Goal: Information Seeking & Learning: Learn about a topic

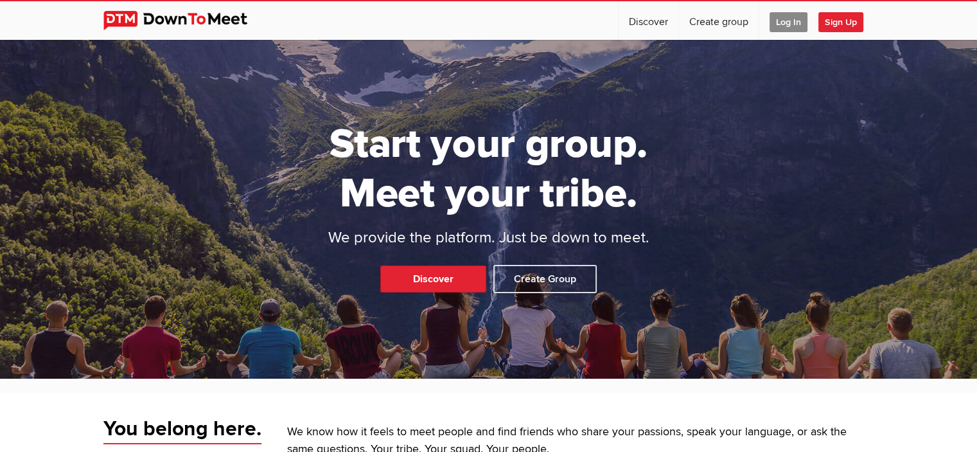
click at [648, 339] on div "Start your group. Meet your tribe. We provide the platform. Just be down to mee…" at bounding box center [488, 209] width 977 height 339
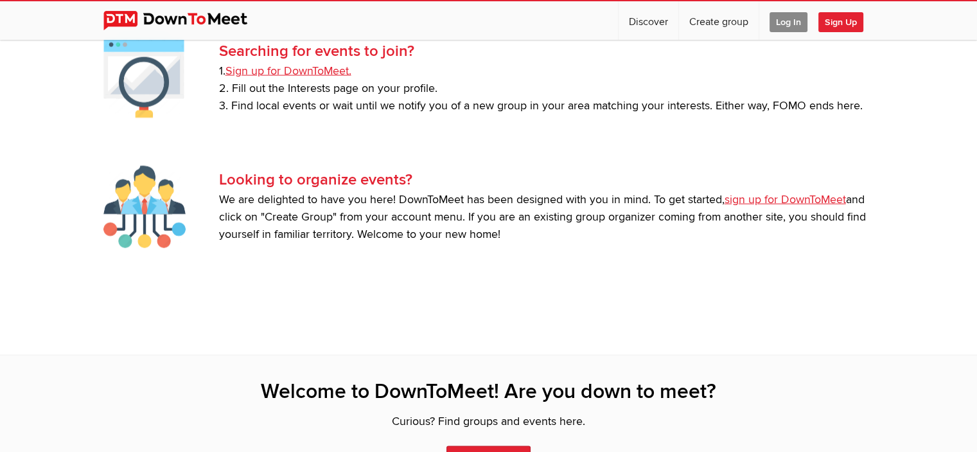
scroll to position [2635, 0]
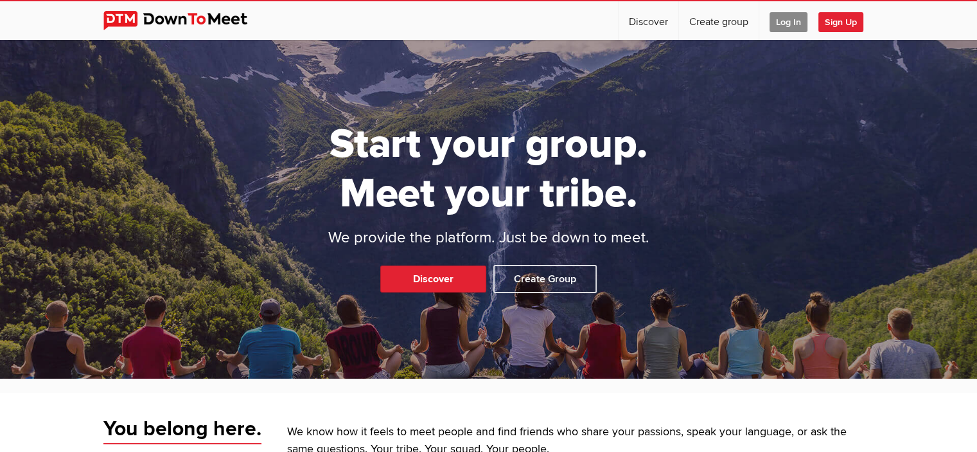
click at [791, 22] on span "Log In" at bounding box center [789, 22] width 38 height 20
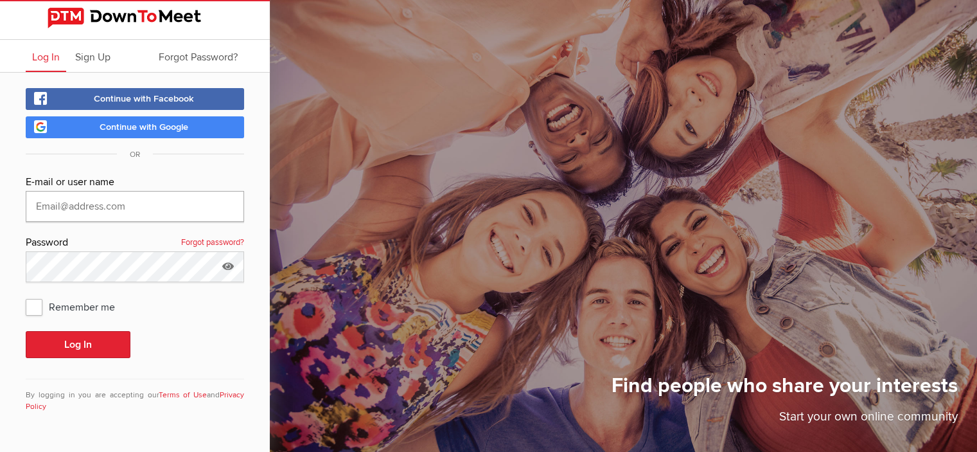
click at [118, 210] on input "text" at bounding box center [135, 206] width 219 height 31
type input "[EMAIL_ADDRESS][PERSON_NAME][DOMAIN_NAME]"
click at [35, 301] on span "Remember me" at bounding box center [77, 306] width 102 height 23
click at [26, 295] on input "Remember me" at bounding box center [25, 294] width 1 height 1
checkbox input "true"
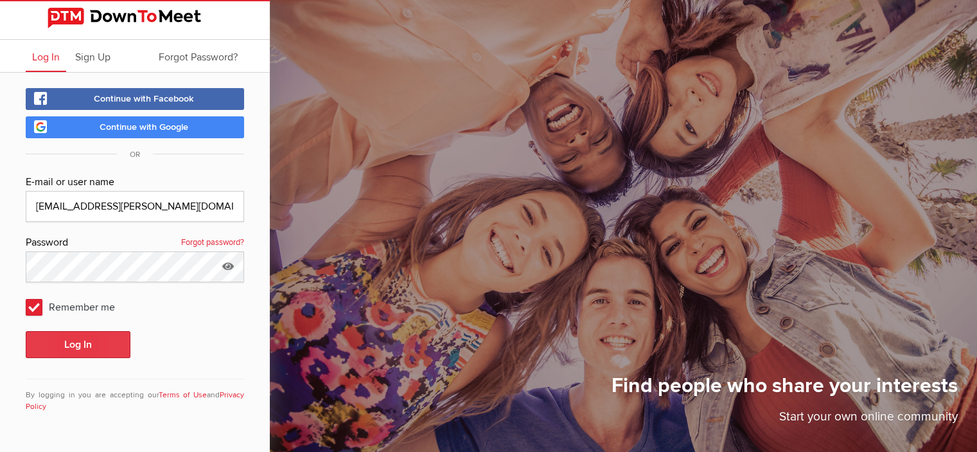
click at [100, 344] on button "Log In" at bounding box center [78, 344] width 105 height 27
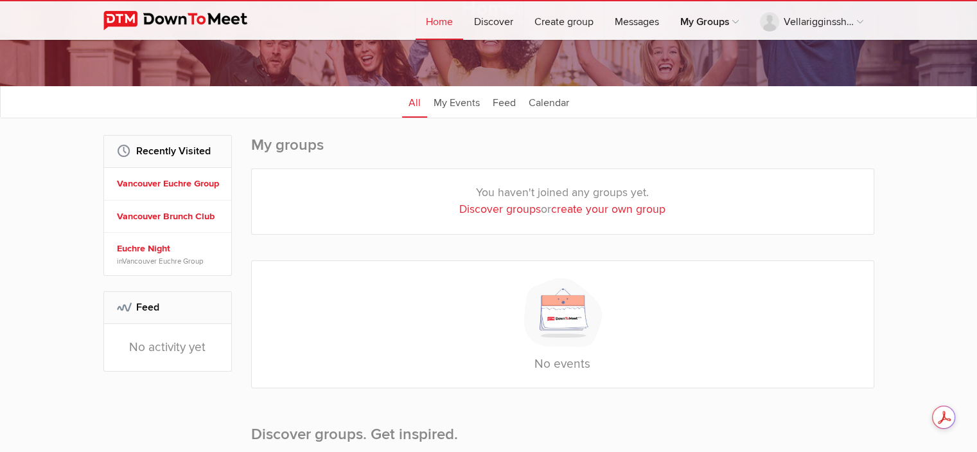
scroll to position [64, 0]
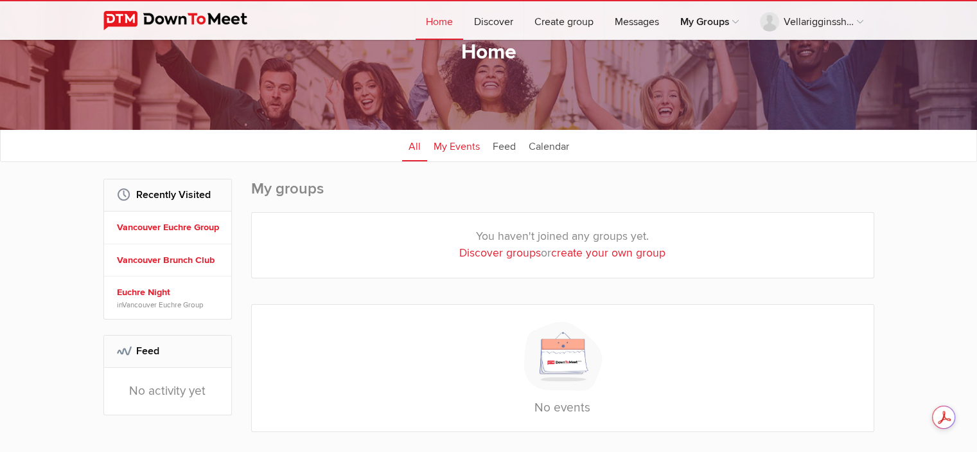
click at [456, 148] on link "My Events" at bounding box center [456, 145] width 59 height 32
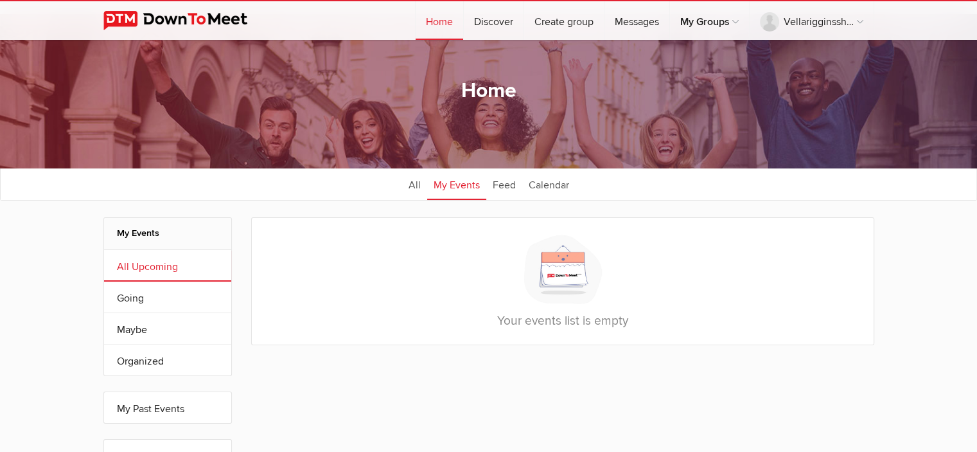
scroll to position [26, 0]
click at [501, 186] on link "Feed" at bounding box center [504, 184] width 36 height 32
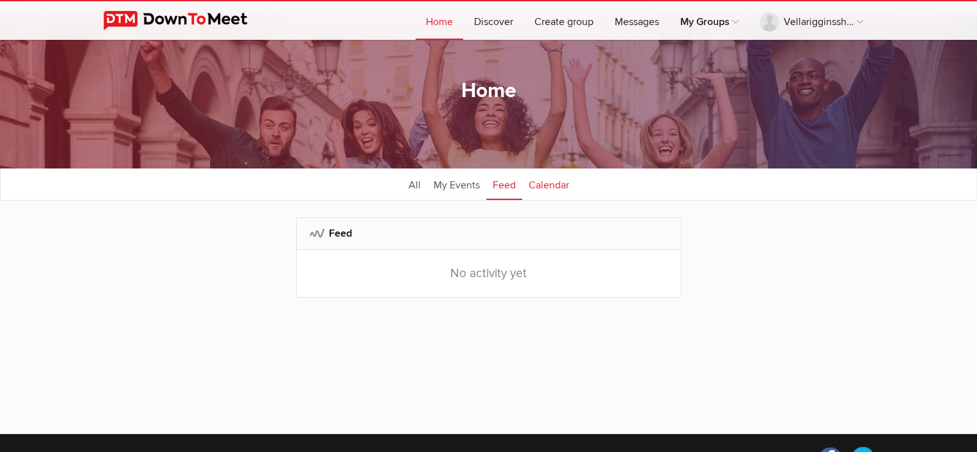
click at [548, 187] on link "Calendar" at bounding box center [548, 184] width 53 height 32
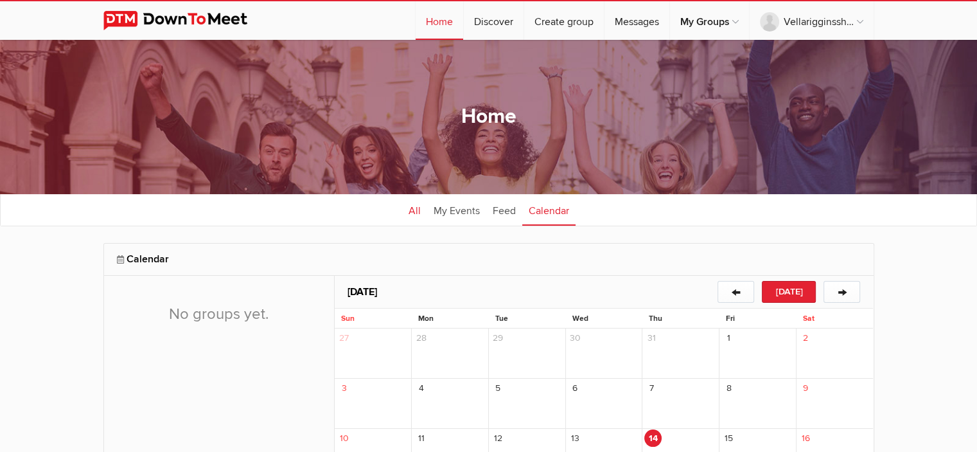
click at [413, 212] on link "All" at bounding box center [414, 209] width 25 height 32
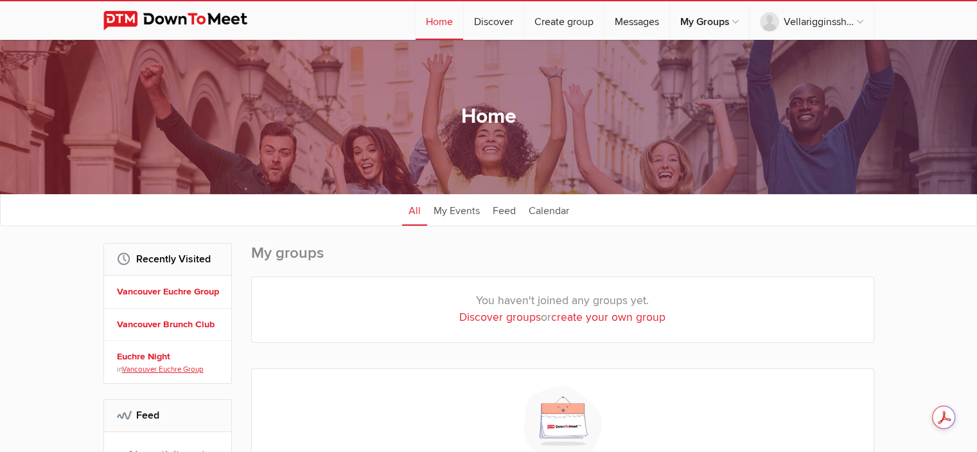
click at [163, 364] on link "Vancouver Euchre Group" at bounding box center [163, 368] width 82 height 9
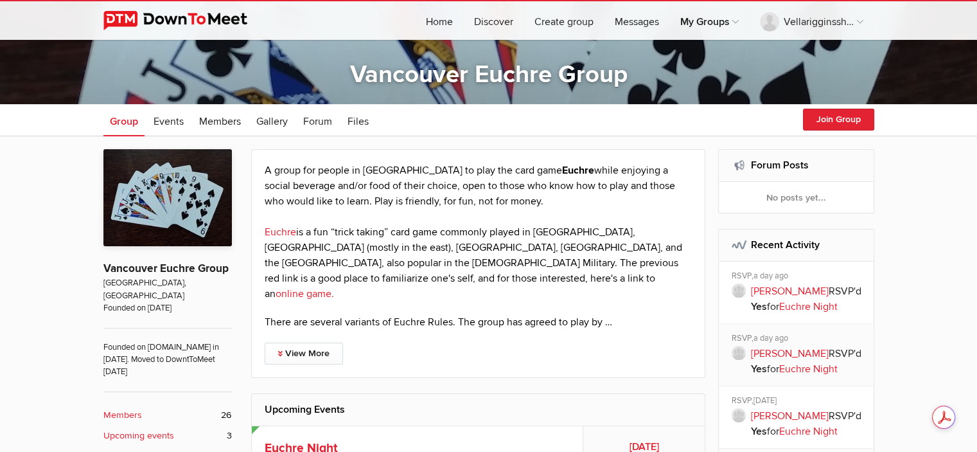
scroll to position [129, 0]
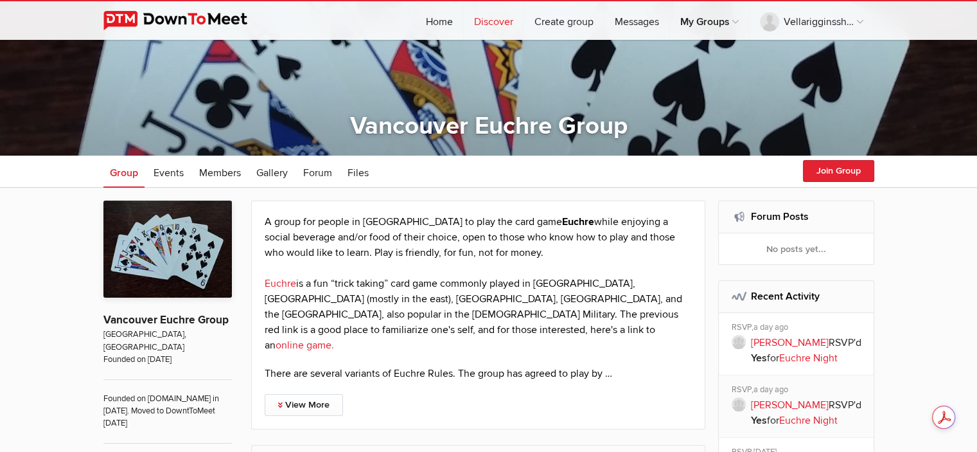
click at [500, 22] on link "Discover" at bounding box center [494, 20] width 60 height 39
select select "null"
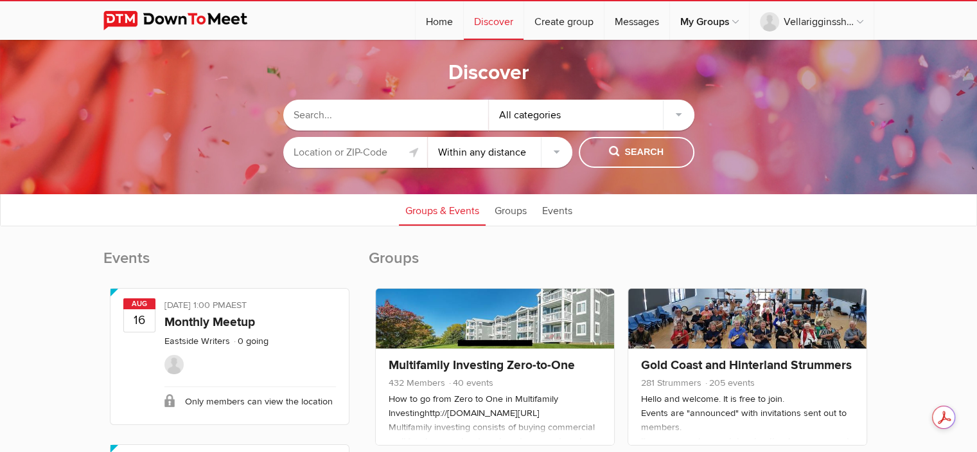
click at [298, 116] on input "text" at bounding box center [386, 115] width 206 height 31
click at [311, 148] on input "text" at bounding box center [355, 152] width 145 height 31
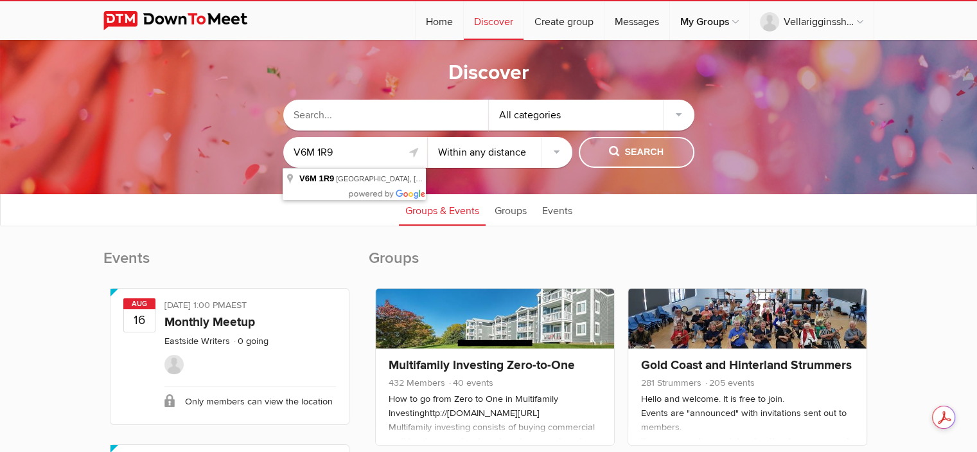
type input "V6M 1R9"
click at [636, 149] on span "Search" at bounding box center [636, 152] width 55 height 14
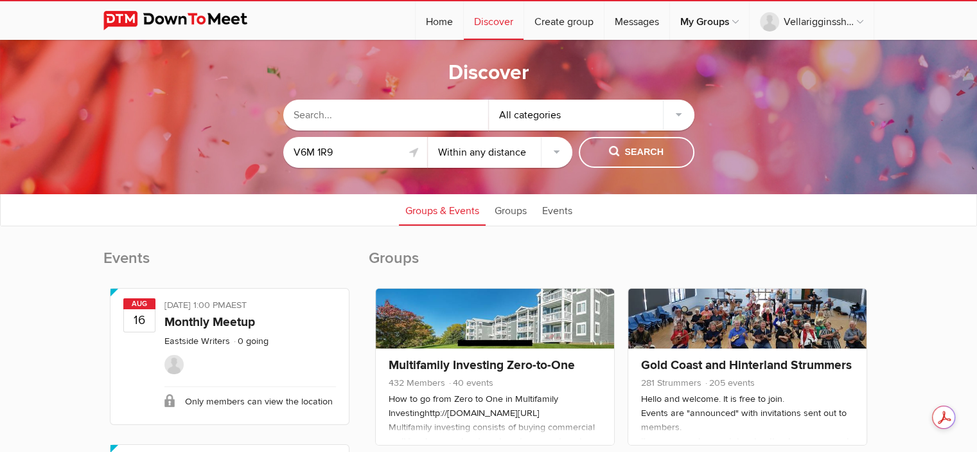
click at [555, 148] on select "Within 10 miles Within 25 miles Within 50 miles Within 100 miles Within any dis…" at bounding box center [500, 152] width 145 height 31
select select "10"
click at [428, 137] on select "Within 10 miles Within 25 miles Within 50 miles Within 100 miles Within any dis…" at bounding box center [500, 152] width 145 height 31
click at [616, 156] on span "Search" at bounding box center [636, 152] width 55 height 14
click at [414, 114] on input "text" at bounding box center [386, 115] width 206 height 31
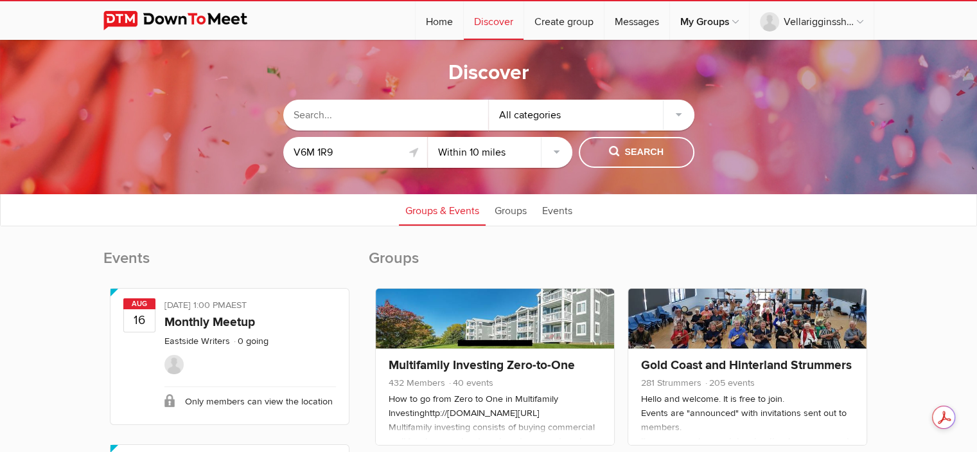
click at [682, 115] on div "All categories" at bounding box center [592, 115] width 206 height 31
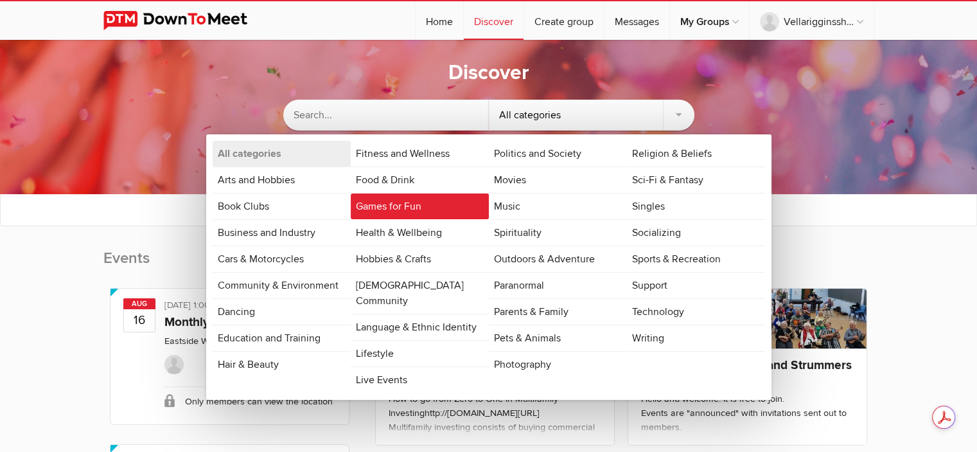
click at [437, 212] on link "Games for Fun" at bounding box center [420, 206] width 138 height 26
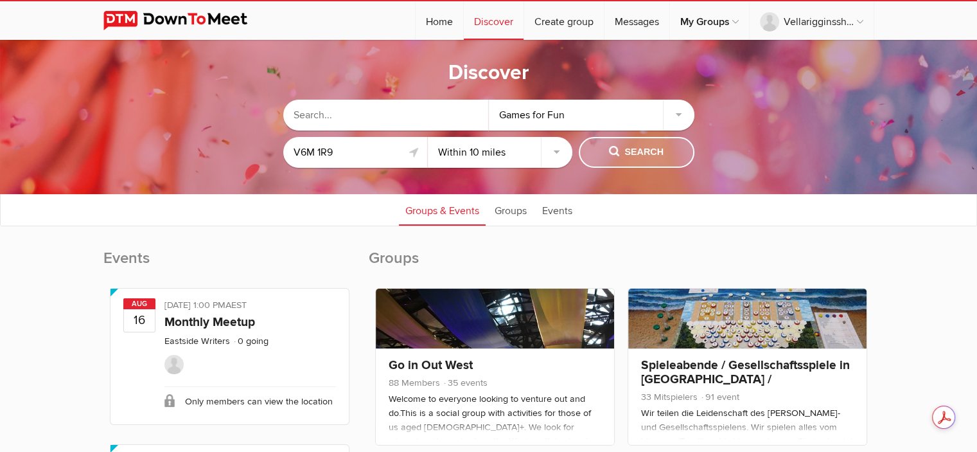
click at [636, 157] on span "Search" at bounding box center [636, 152] width 55 height 14
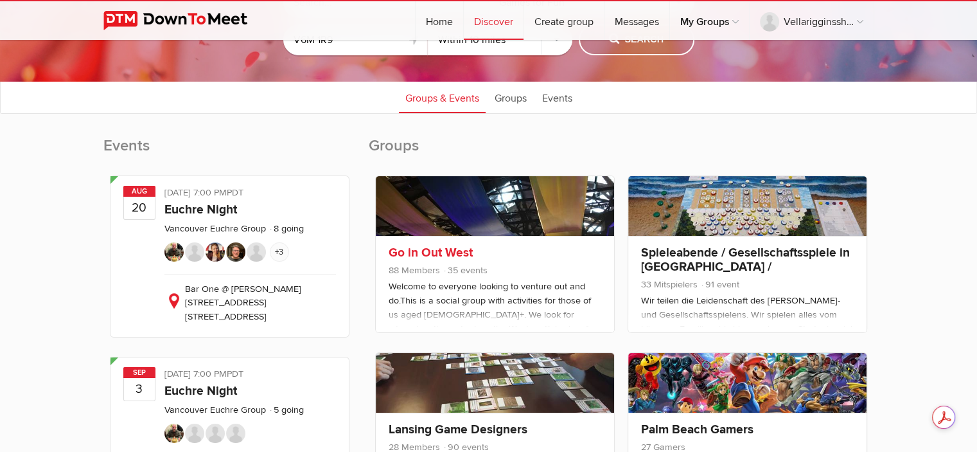
scroll to position [129, 0]
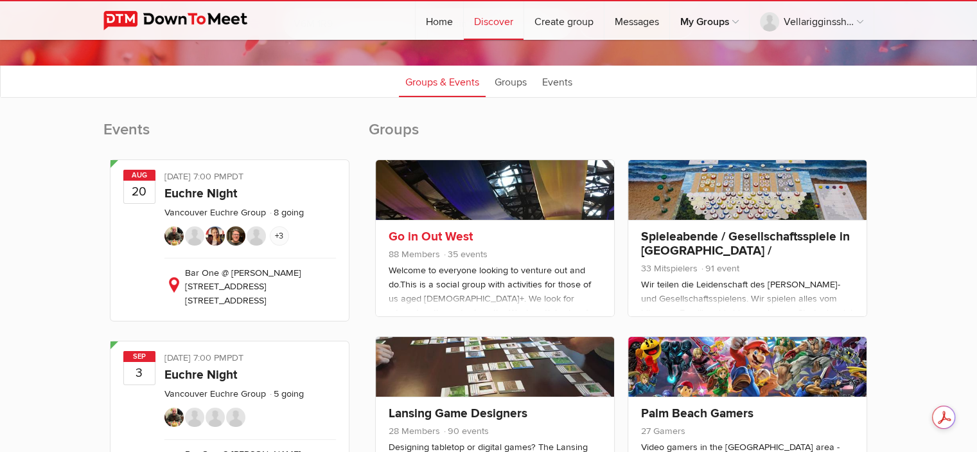
click at [467, 275] on div "Welcome to everyone looking to venture out and do.This is a social group with a…" at bounding box center [495, 346] width 213 height 166
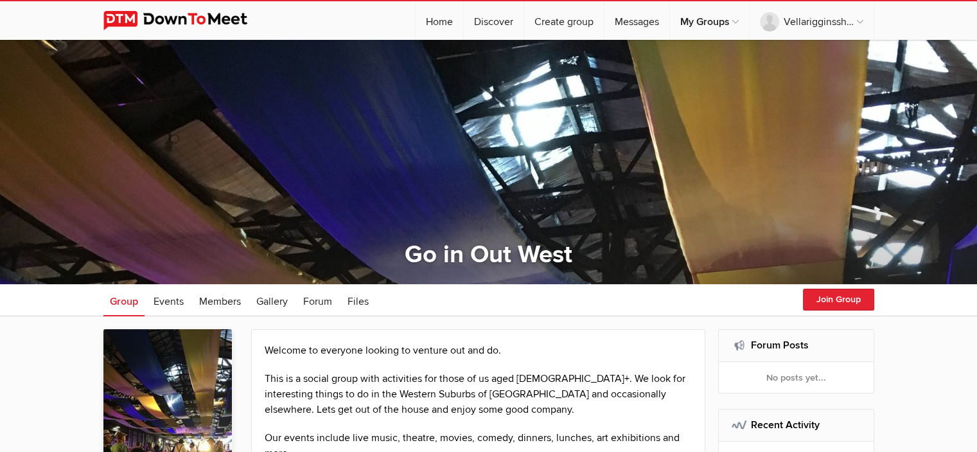
select select "null"
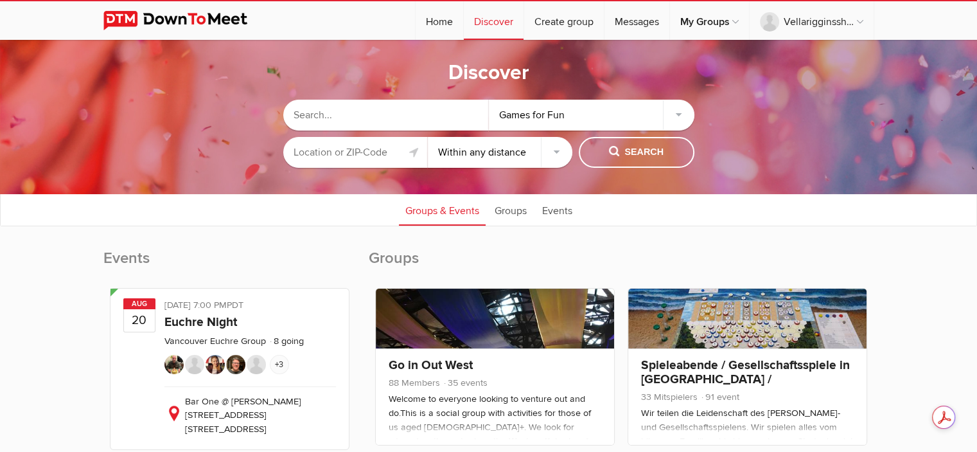
click at [395, 148] on input "text" at bounding box center [355, 152] width 145 height 31
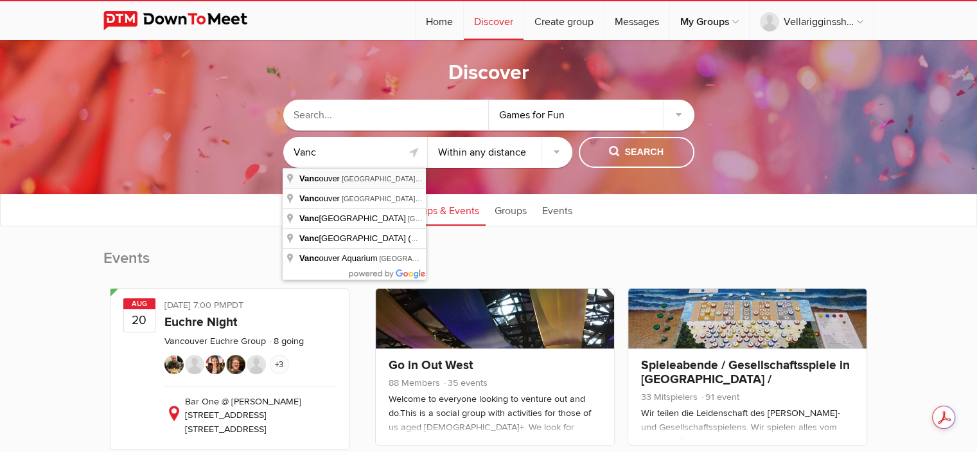
type input "[GEOGRAPHIC_DATA], [GEOGRAPHIC_DATA], [GEOGRAPHIC_DATA]"
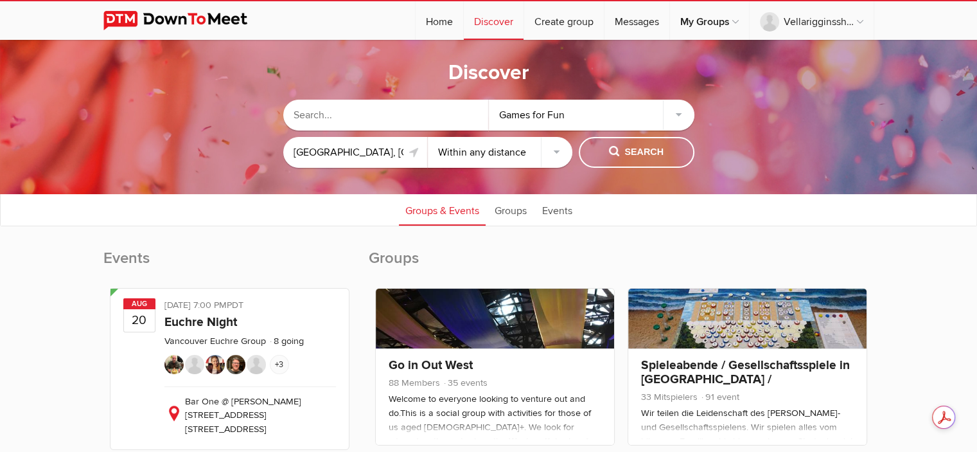
click at [551, 152] on select "Within 10 miles Within 25 miles Within 50 miles Within 100 miles Within any dis…" at bounding box center [500, 152] width 145 height 31
select select "10"
click at [428, 137] on select "Within 10 miles Within 25 miles Within 50 miles Within 100 miles Within any dis…" at bounding box center [500, 152] width 145 height 31
click at [618, 151] on span "Search" at bounding box center [636, 152] width 55 height 14
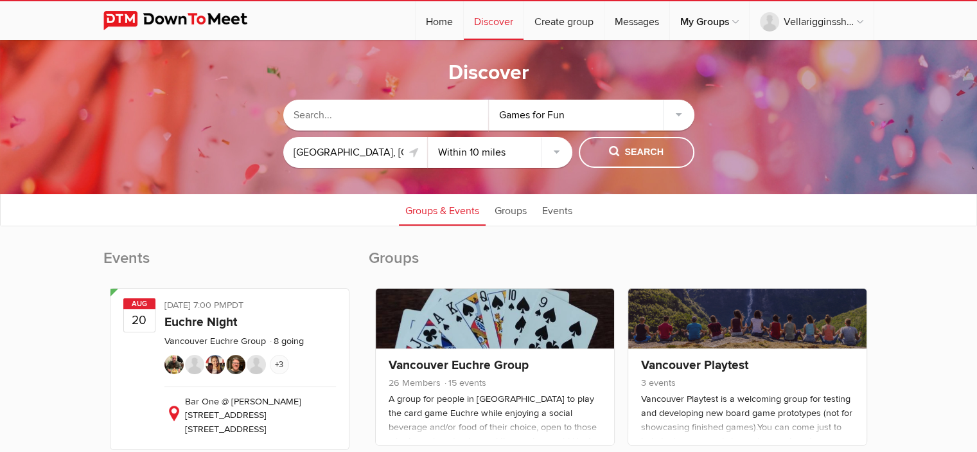
click at [680, 114] on div "Games for Fun" at bounding box center [592, 115] width 206 height 31
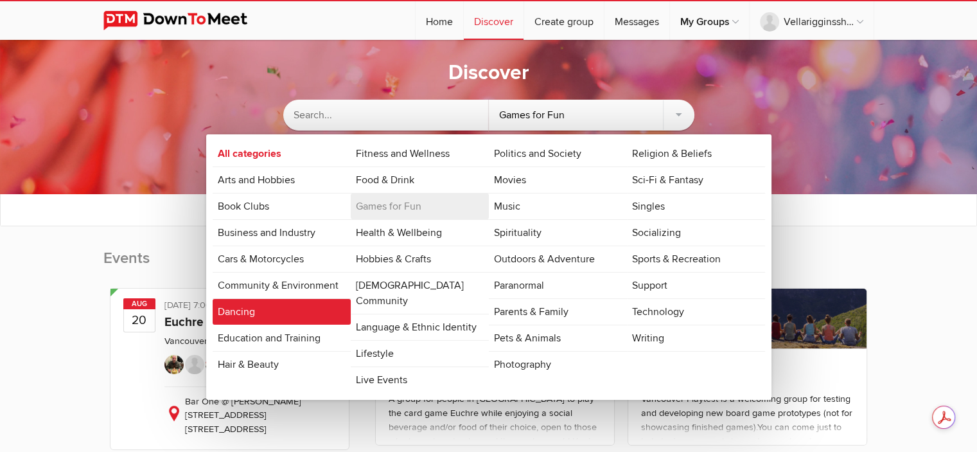
click at [254, 301] on link "Dancing" at bounding box center [282, 312] width 138 height 26
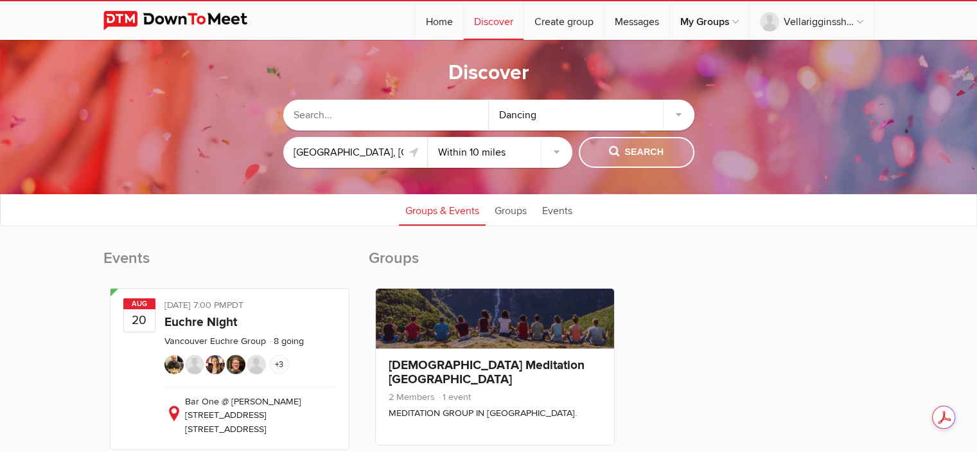
click at [614, 157] on span "Search" at bounding box center [636, 152] width 55 height 14
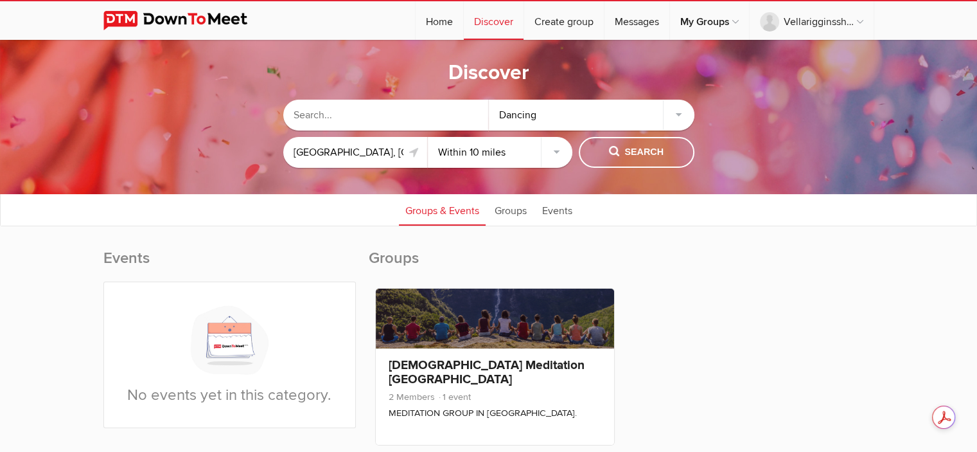
click at [680, 115] on div "Dancing" at bounding box center [592, 115] width 206 height 31
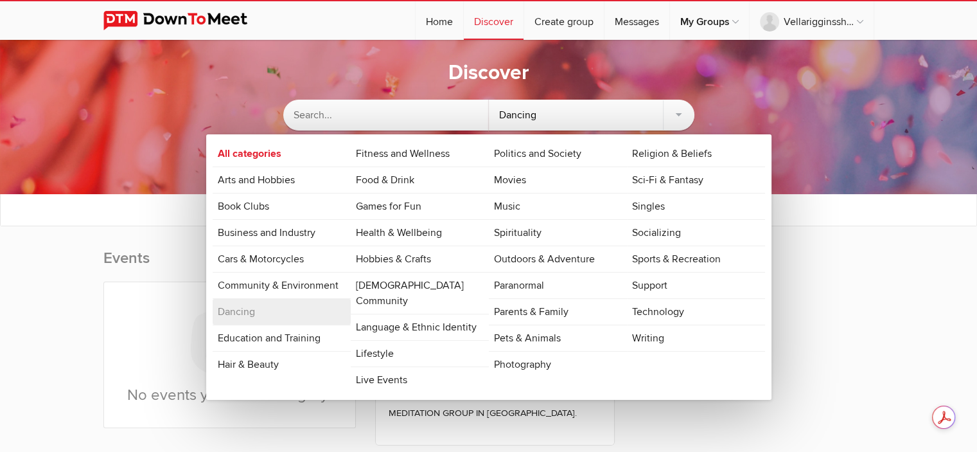
click at [391, 367] on link "Live Events" at bounding box center [420, 380] width 138 height 26
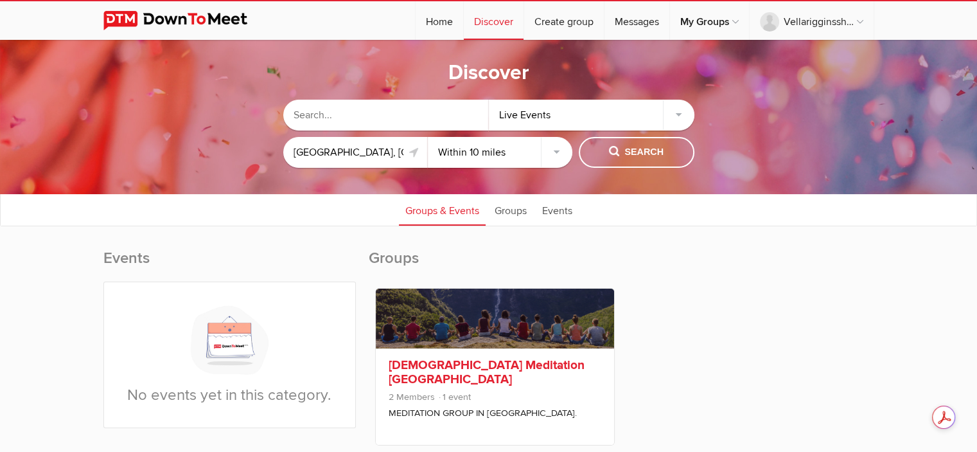
click at [391, 362] on link "[DEMOGRAPHIC_DATA] Meditation [GEOGRAPHIC_DATA]" at bounding box center [487, 372] width 196 height 30
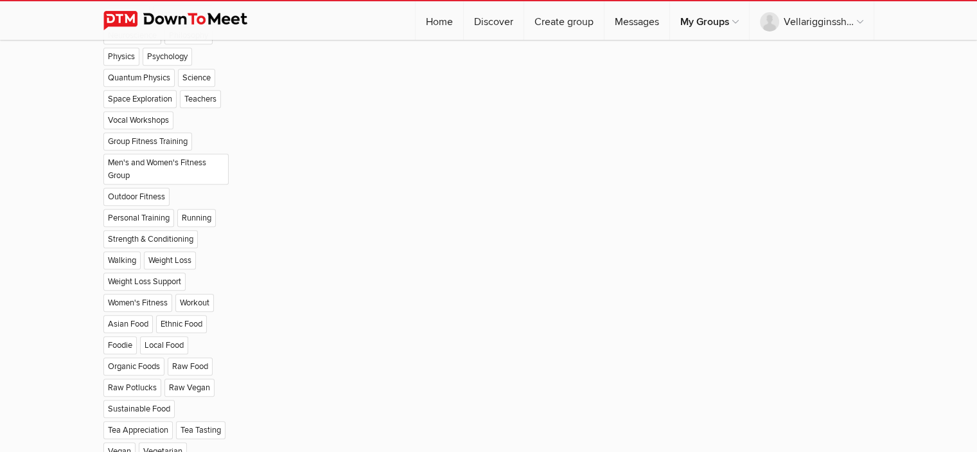
scroll to position [1221, 0]
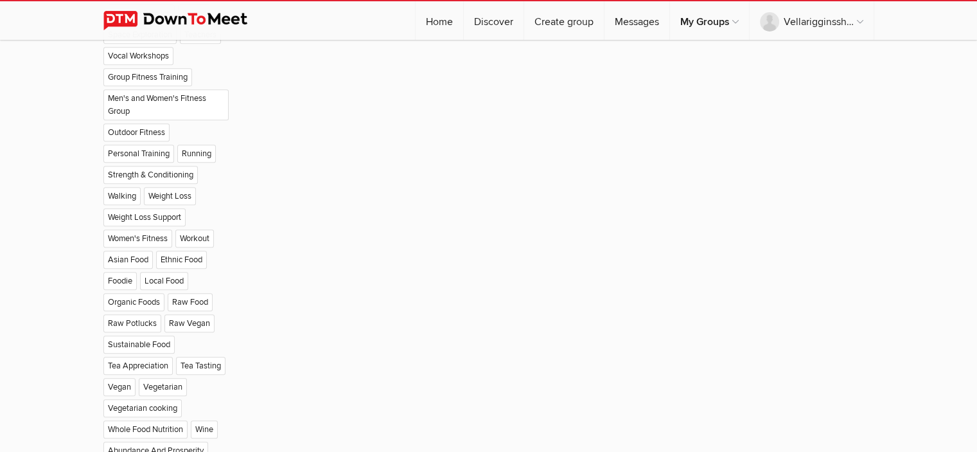
click at [122, 187] on li "Walking" at bounding box center [123, 197] width 40 height 21
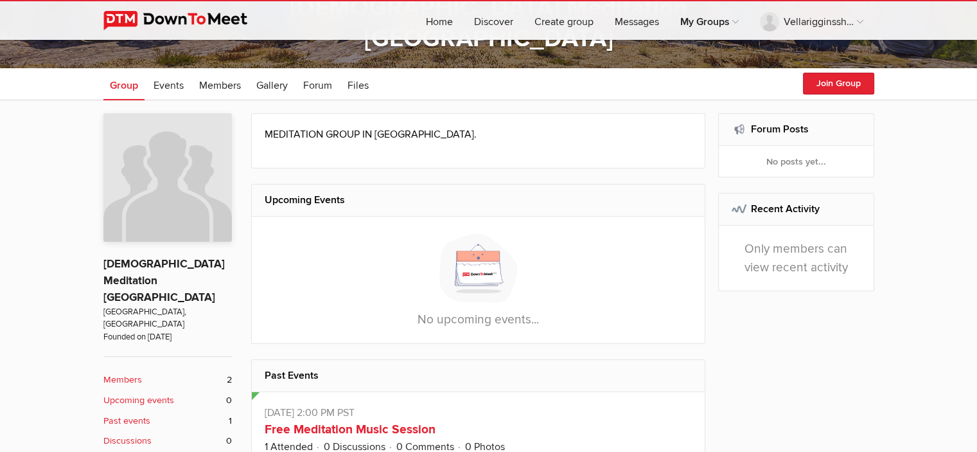
scroll to position [193, 0]
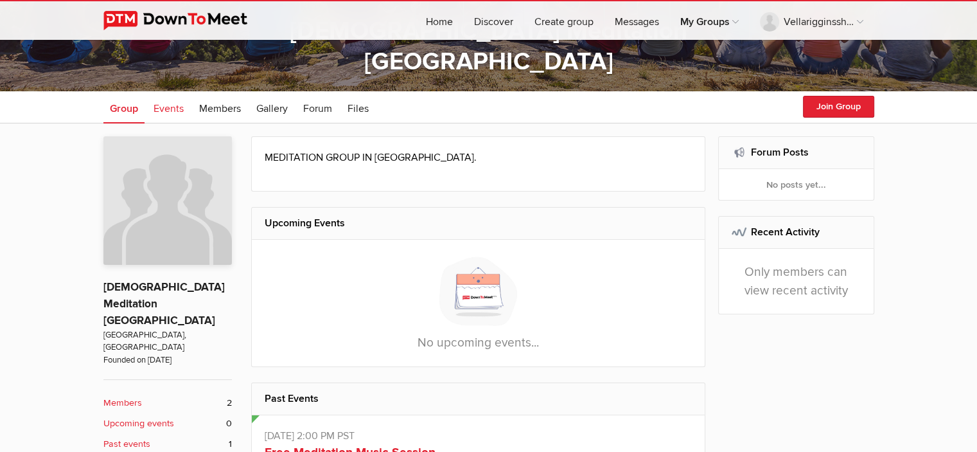
click at [170, 111] on span "Events" at bounding box center [169, 108] width 30 height 13
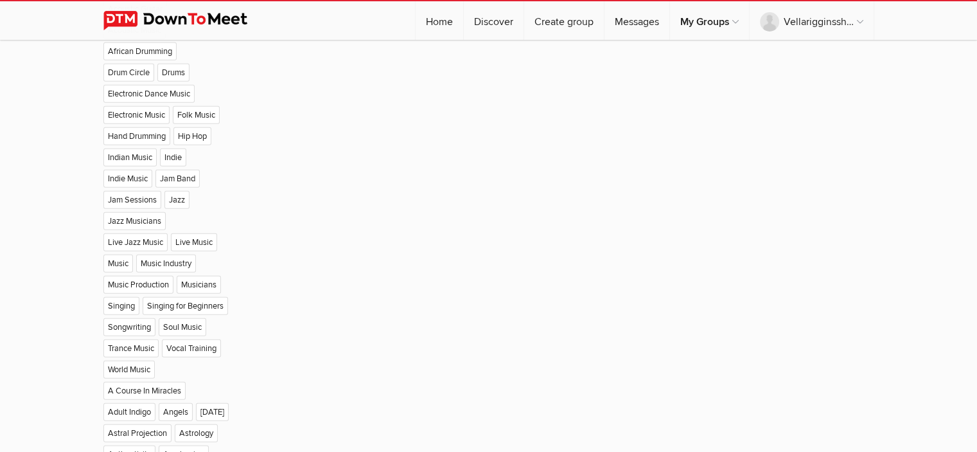
scroll to position [3149, 0]
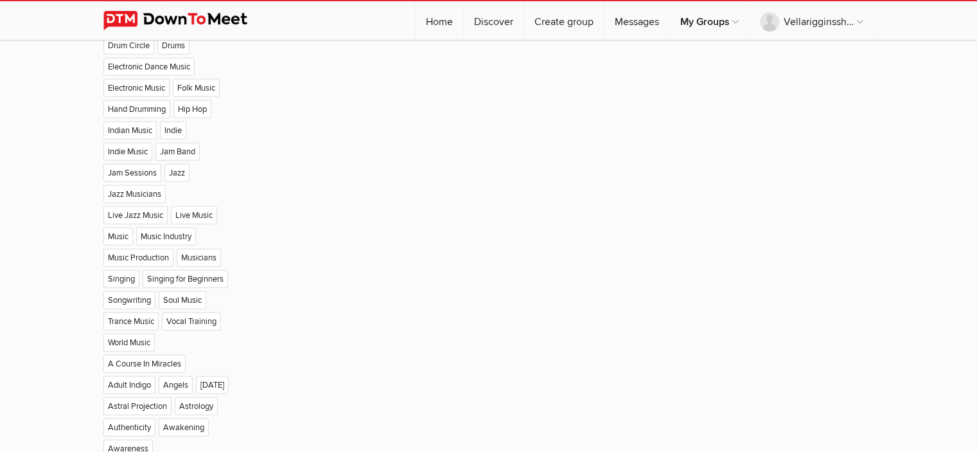
click at [143, 270] on li "Singing for Beginners" at bounding box center [187, 280] width 89 height 21
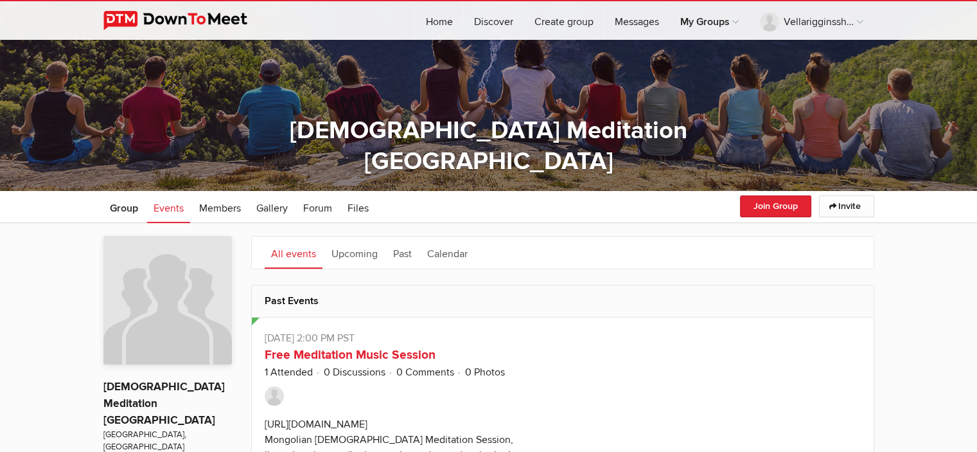
scroll to position [0, 0]
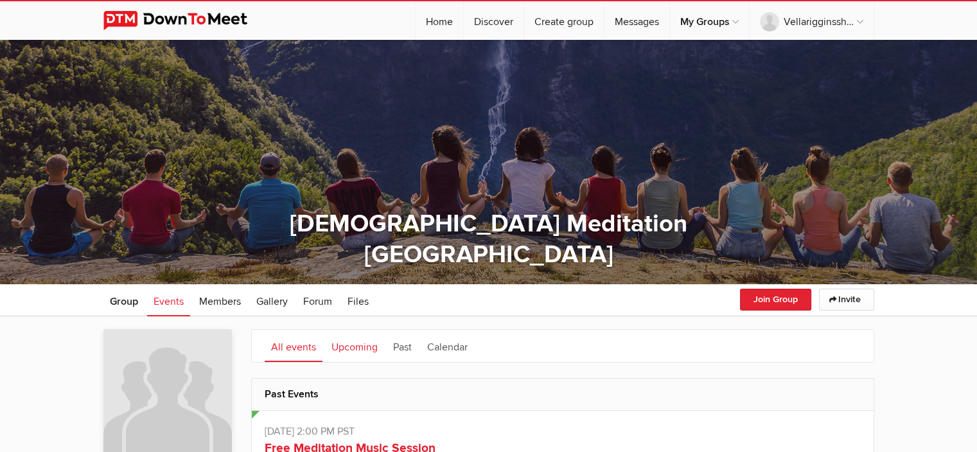
click at [359, 349] on link "Upcoming" at bounding box center [354, 346] width 59 height 32
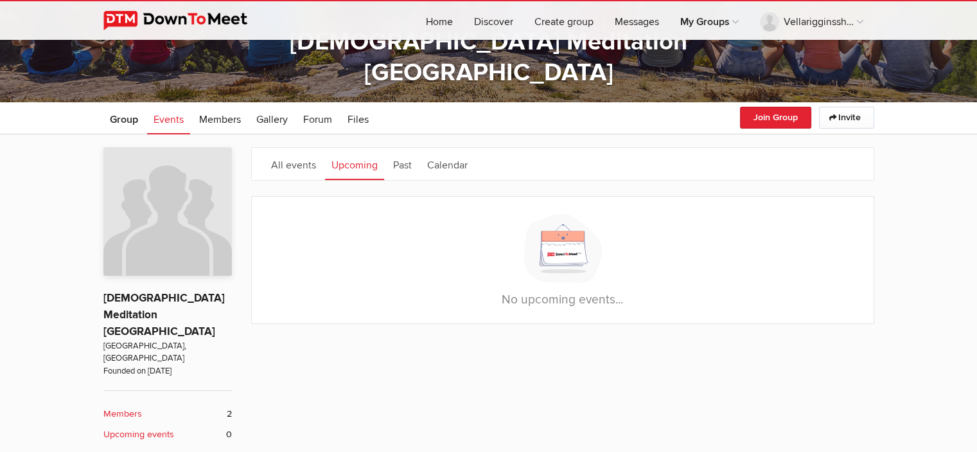
scroll to position [193, 0]
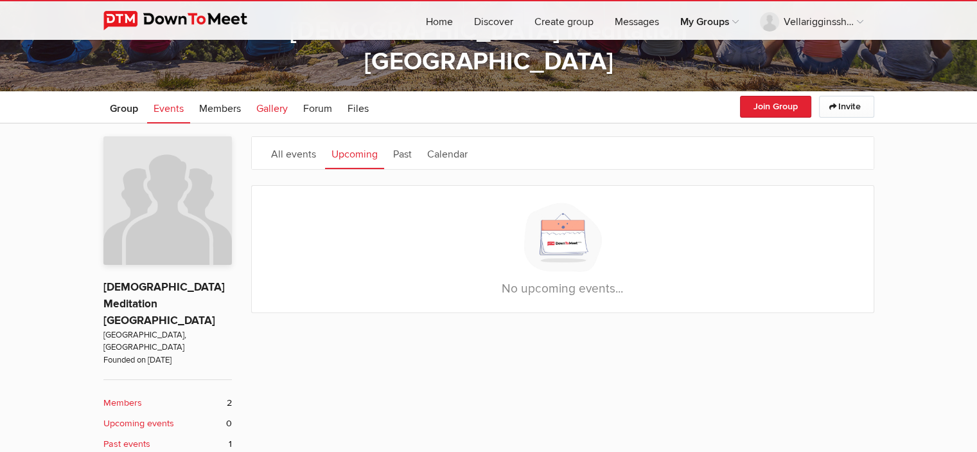
click at [272, 107] on span "Gallery" at bounding box center [271, 108] width 31 height 13
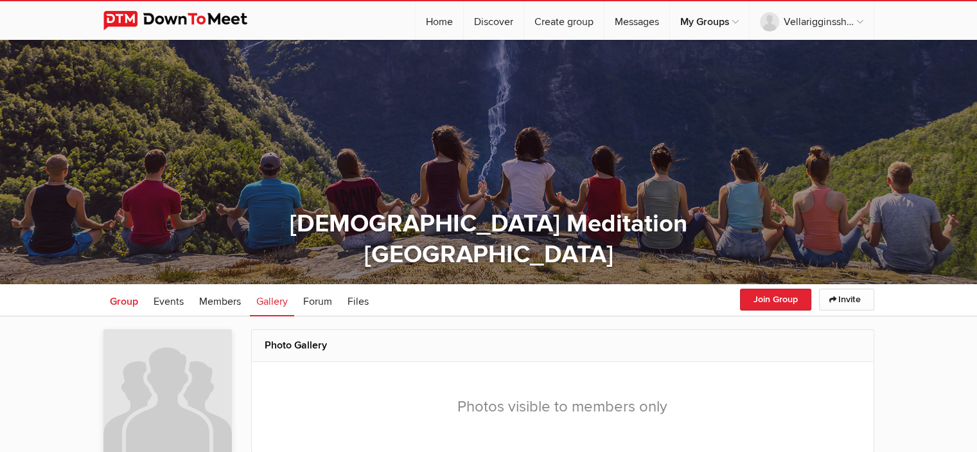
click at [129, 304] on span "Group" at bounding box center [124, 301] width 28 height 13
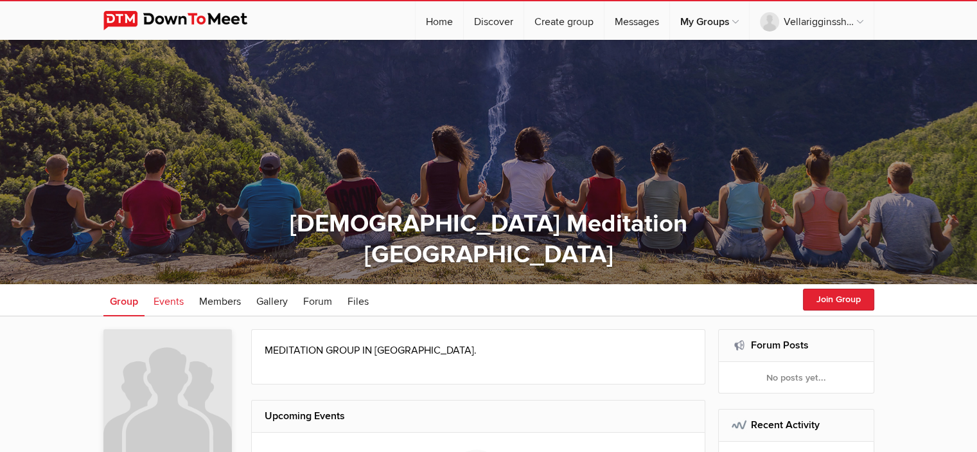
click at [174, 302] on span "Events" at bounding box center [169, 301] width 30 height 13
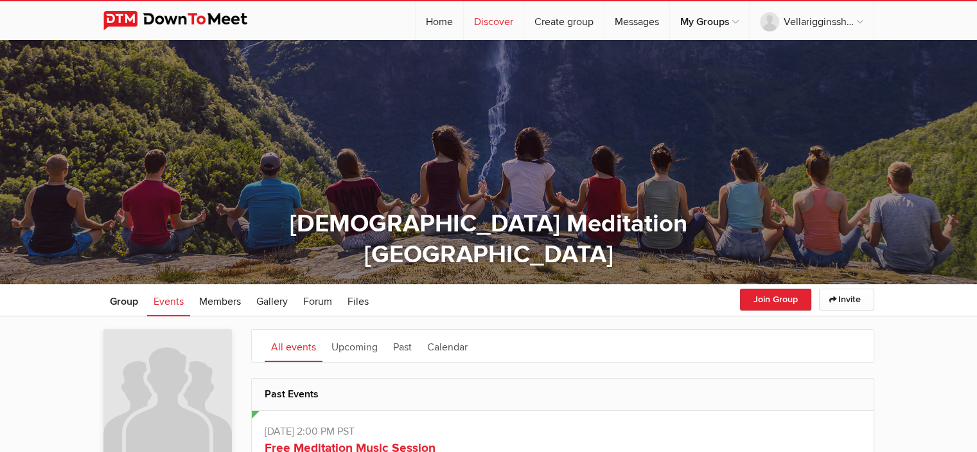
click at [489, 24] on link "Discover" at bounding box center [494, 20] width 60 height 39
select select "null"
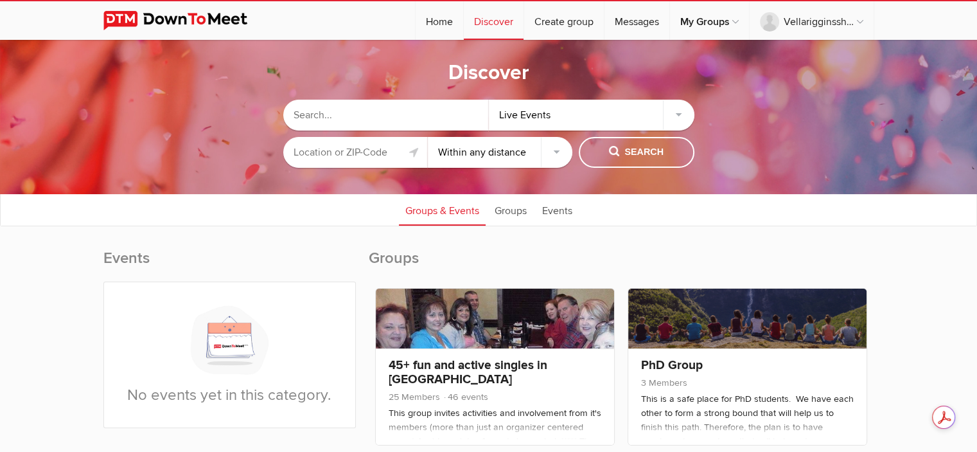
click at [346, 145] on input "text" at bounding box center [355, 152] width 145 height 31
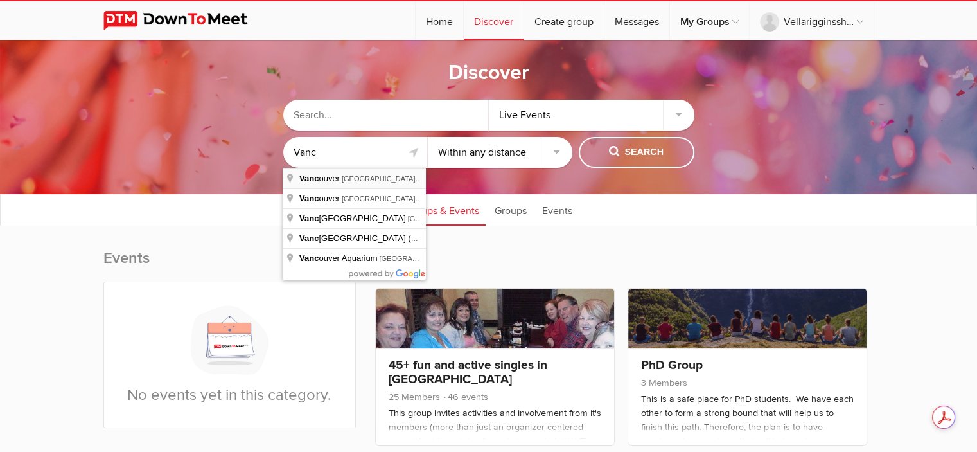
type input "[GEOGRAPHIC_DATA], [GEOGRAPHIC_DATA], [GEOGRAPHIC_DATA]"
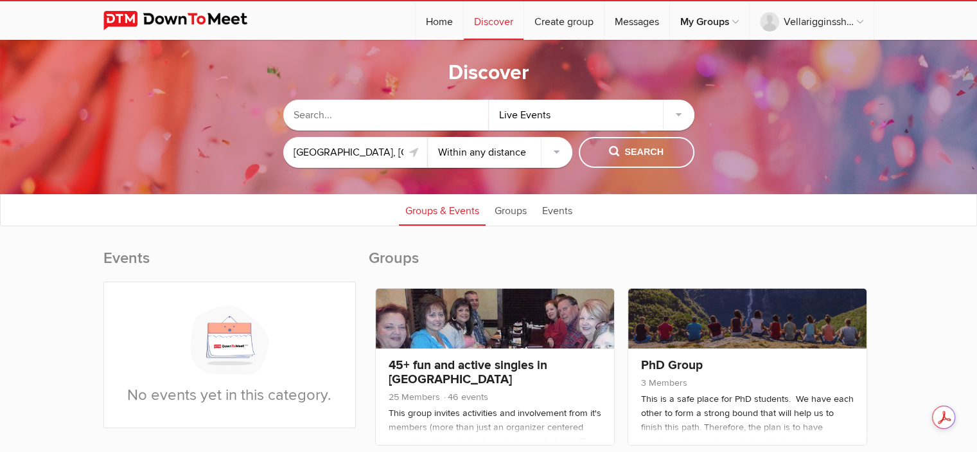
click at [364, 181] on div "Discover Live Events [GEOGRAPHIC_DATA], [GEOGRAPHIC_DATA], [GEOGRAPHIC_DATA] Wi…" at bounding box center [488, 117] width 977 height 154
click at [555, 150] on select "Within 10 miles Within 25 miles Within 50 miles Within 100 miles Within any dis…" at bounding box center [500, 152] width 145 height 31
select select "10"
click at [428, 137] on select "Within 10 miles Within 25 miles Within 50 miles Within 100 miles Within any dis…" at bounding box center [500, 152] width 145 height 31
click at [623, 148] on span "Search" at bounding box center [636, 152] width 55 height 14
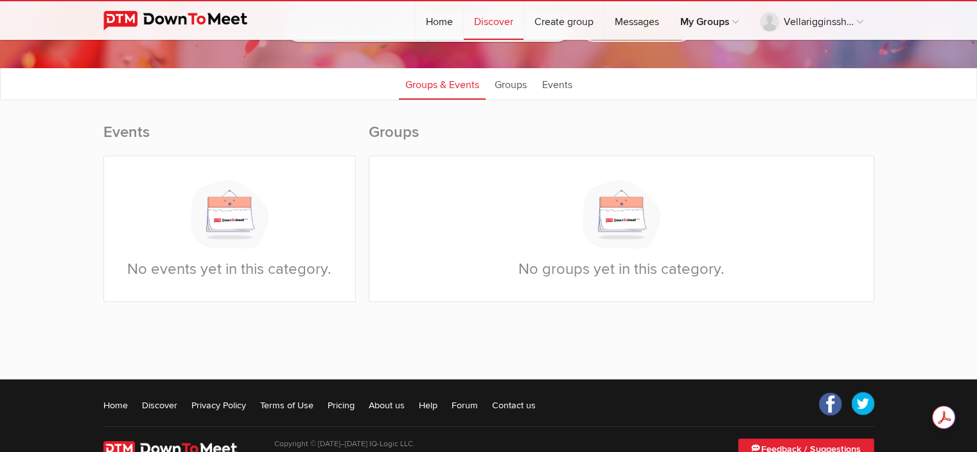
scroll to position [129, 0]
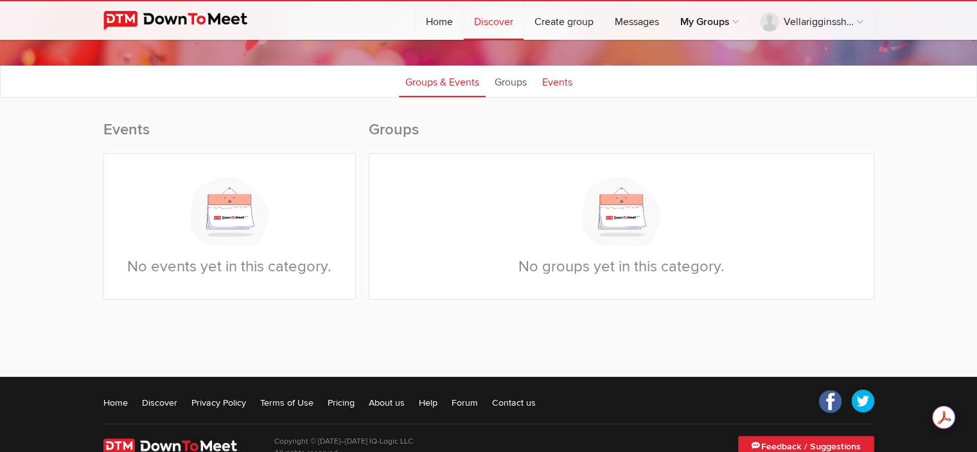
click at [562, 80] on link "Events" at bounding box center [557, 81] width 43 height 32
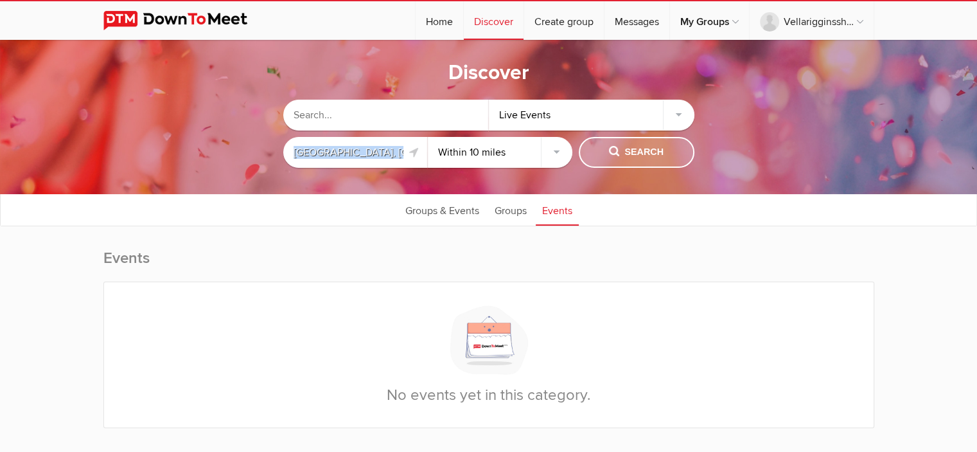
click at [645, 149] on span "Search" at bounding box center [636, 152] width 55 height 14
click at [679, 113] on div "Live Events" at bounding box center [592, 115] width 206 height 31
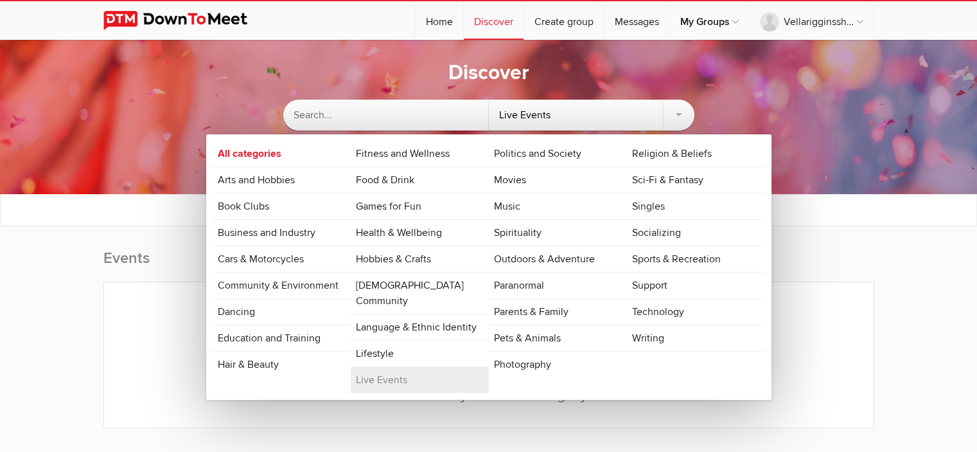
click at [425, 259] on link "Hobbies & Crafts" at bounding box center [420, 259] width 138 height 26
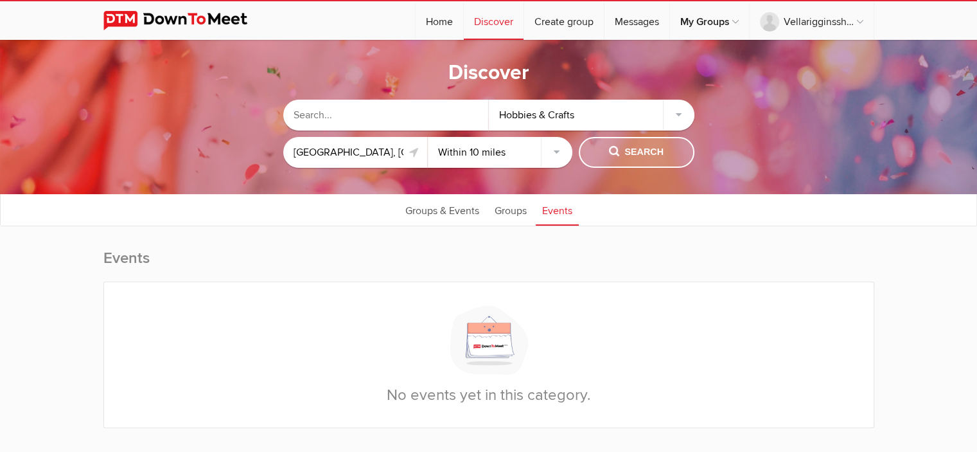
click at [630, 148] on span "Search" at bounding box center [636, 152] width 55 height 14
click at [675, 112] on div "Hobbies & Crafts" at bounding box center [592, 115] width 206 height 31
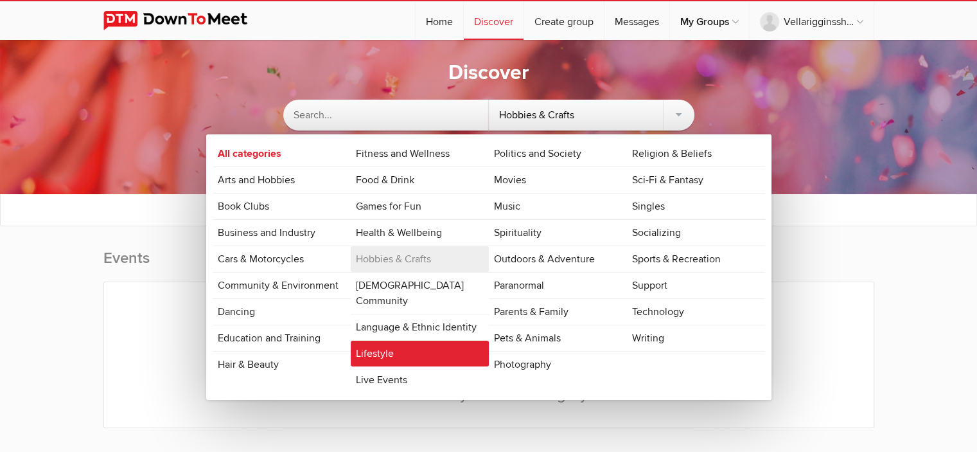
click at [404, 341] on link "Lifestyle" at bounding box center [420, 354] width 138 height 26
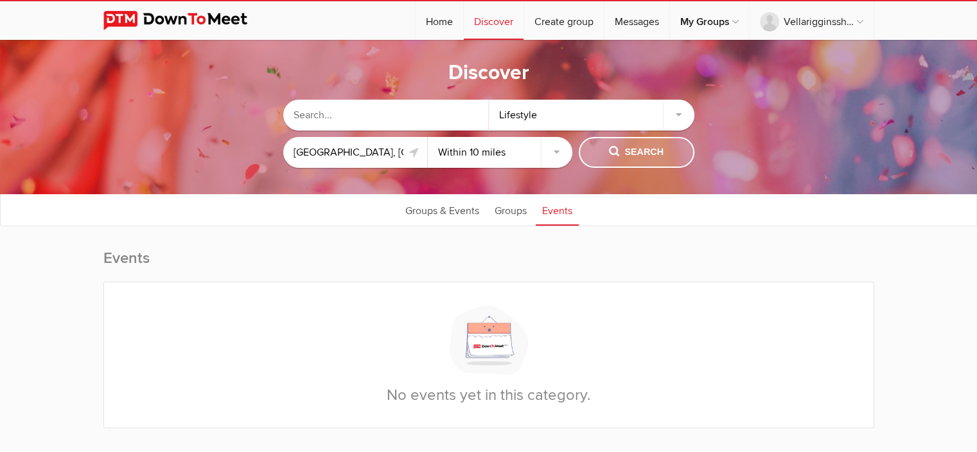
click at [649, 141] on button "Search" at bounding box center [637, 152] width 116 height 31
click at [677, 114] on div "Lifestyle" at bounding box center [592, 115] width 206 height 31
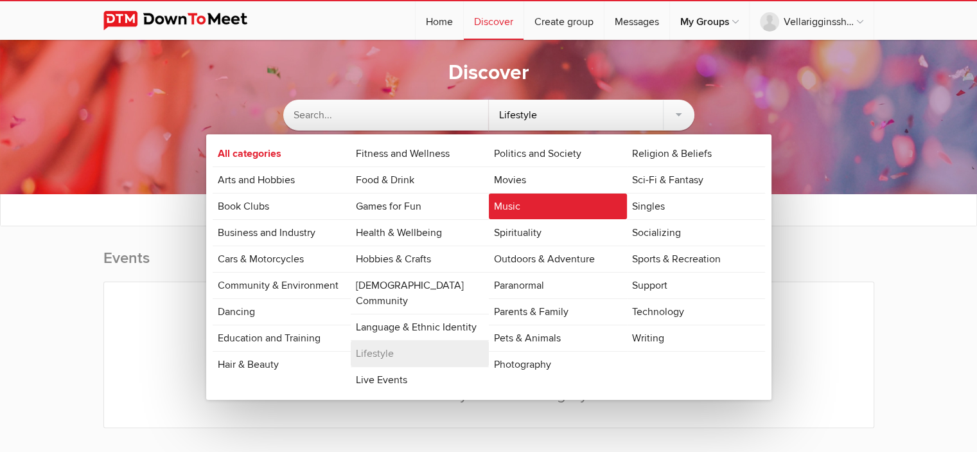
click at [526, 202] on link "Music" at bounding box center [558, 206] width 138 height 26
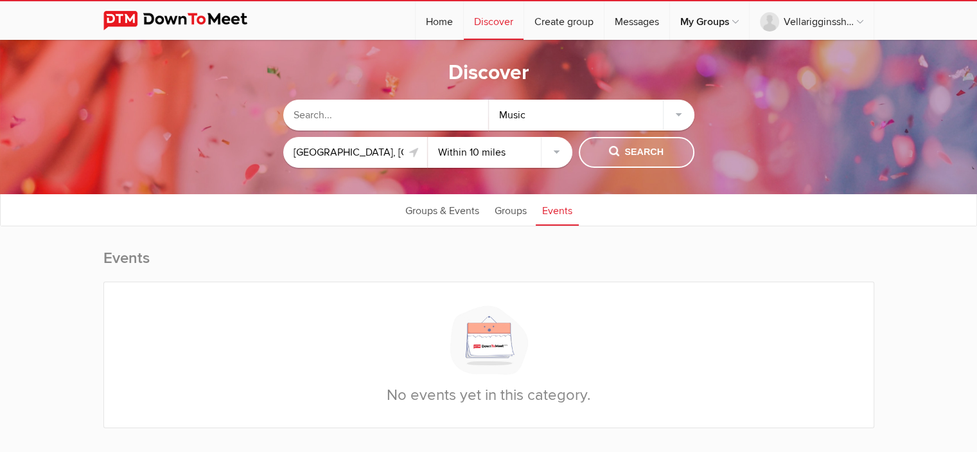
click at [656, 148] on span "Search" at bounding box center [636, 152] width 55 height 14
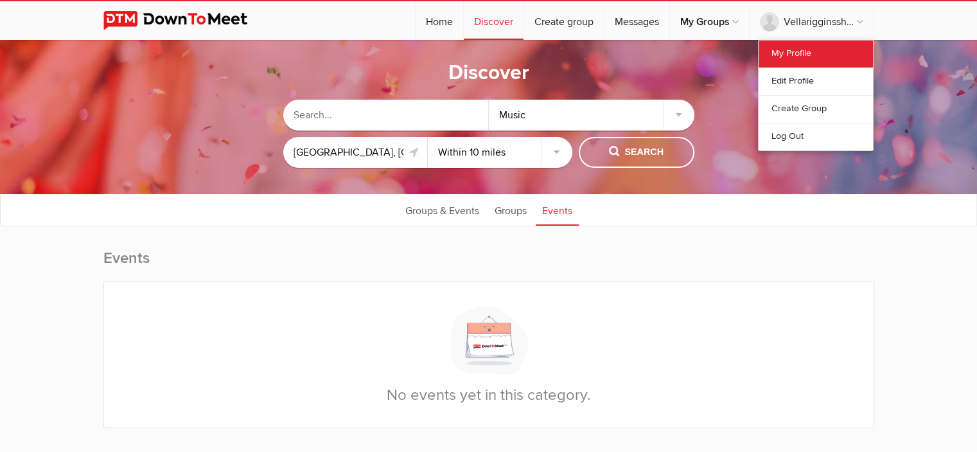
click at [817, 53] on link "My Profile" at bounding box center [816, 53] width 114 height 27
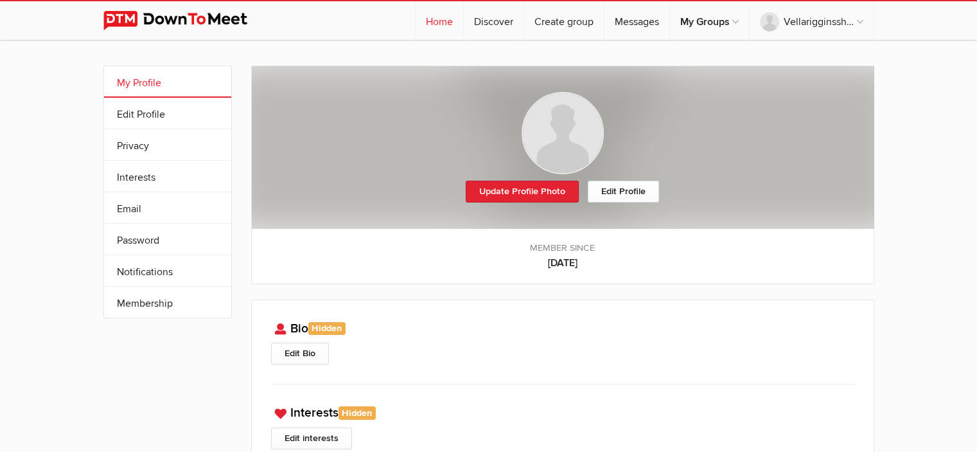
click at [437, 22] on link "Home" at bounding box center [440, 20] width 48 height 39
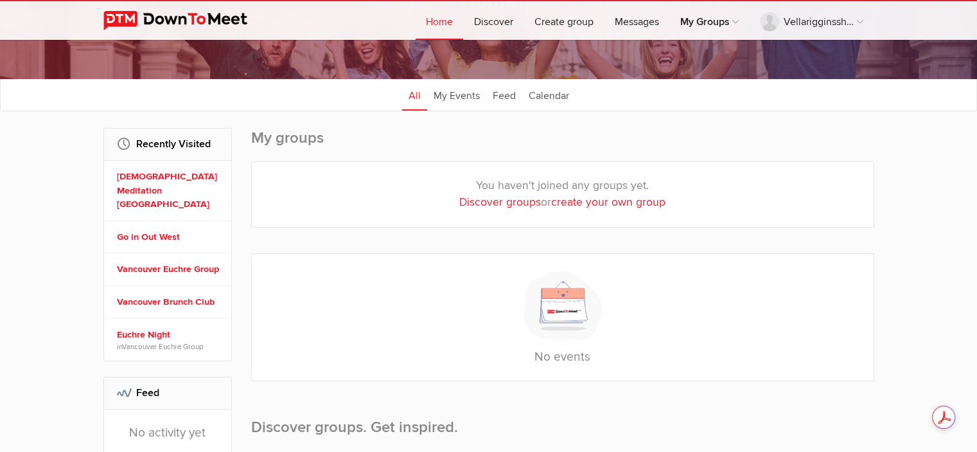
scroll to position [129, 0]
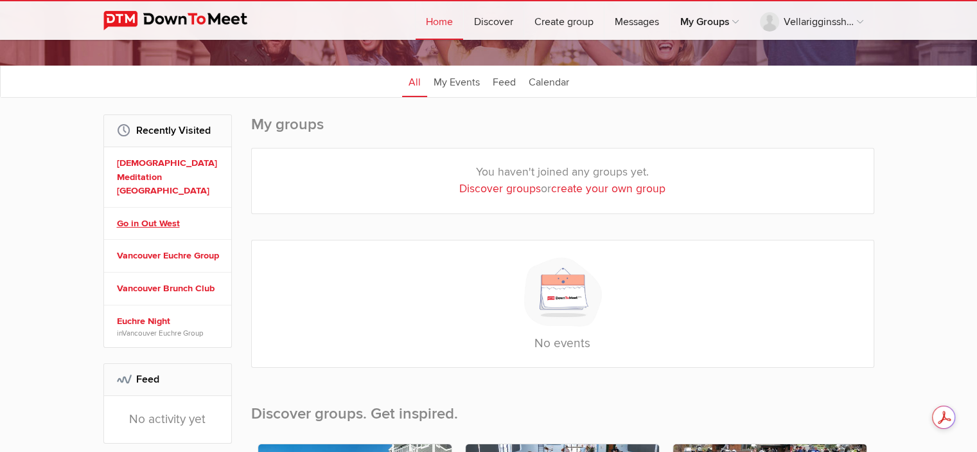
click at [162, 217] on link "Go in Out West" at bounding box center [169, 224] width 105 height 14
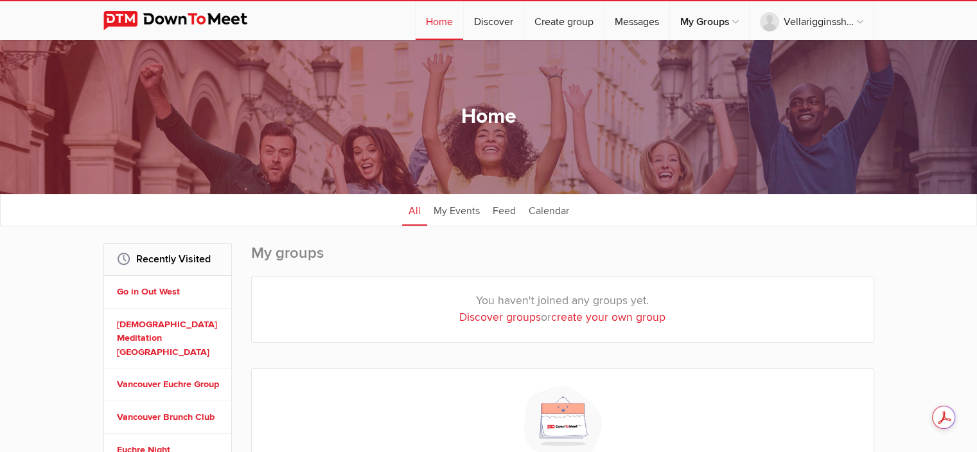
drag, startPoint x: 177, startPoint y: 291, endPoint x: 62, endPoint y: 317, distance: 117.2
click at [196, 410] on link "Vancouver Brunch Club" at bounding box center [169, 417] width 105 height 14
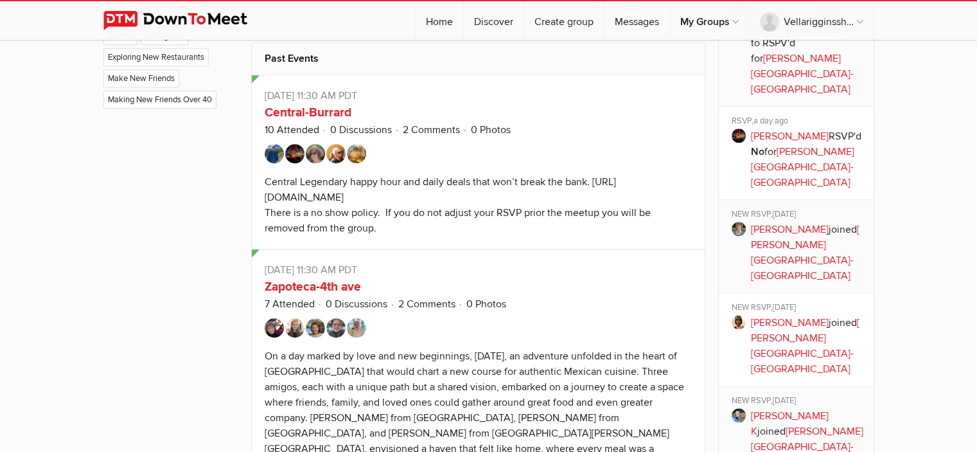
scroll to position [771, 0]
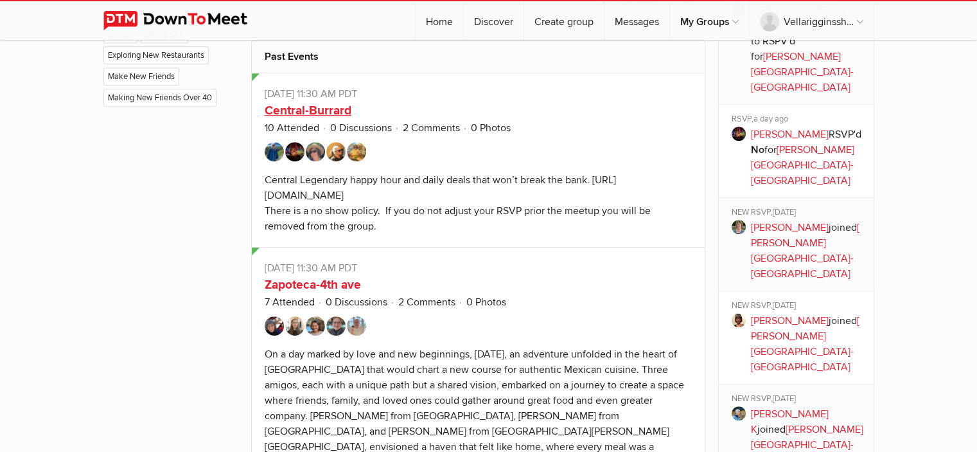
click at [307, 118] on link "Central-Burrard" at bounding box center [308, 110] width 87 height 15
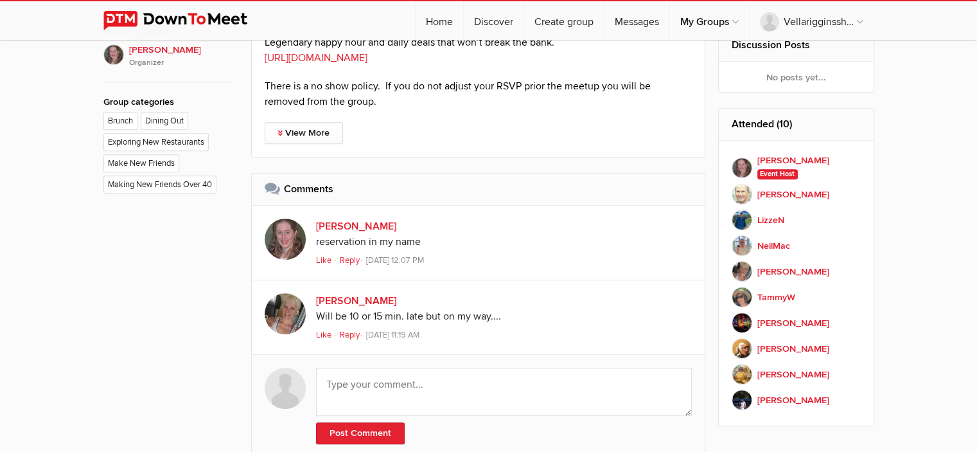
scroll to position [707, 0]
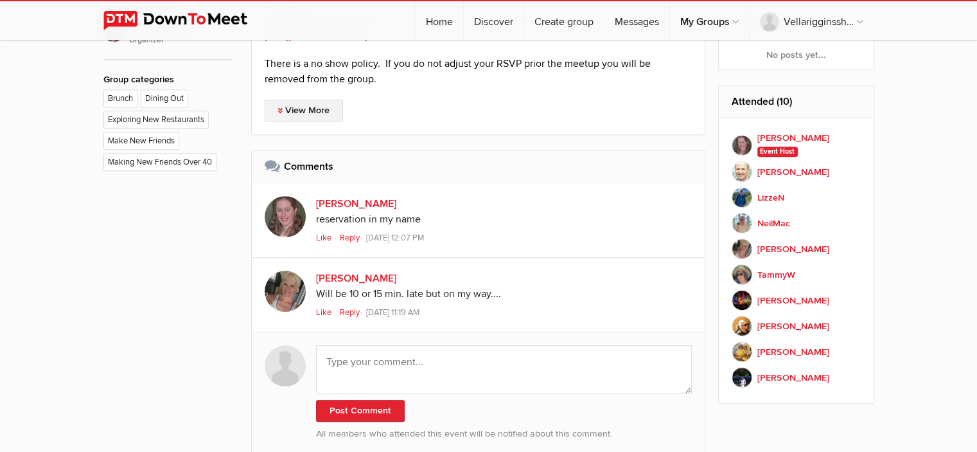
click at [313, 108] on link "View More" at bounding box center [304, 111] width 78 height 22
click at [318, 109] on link "View More" at bounding box center [304, 111] width 78 height 22
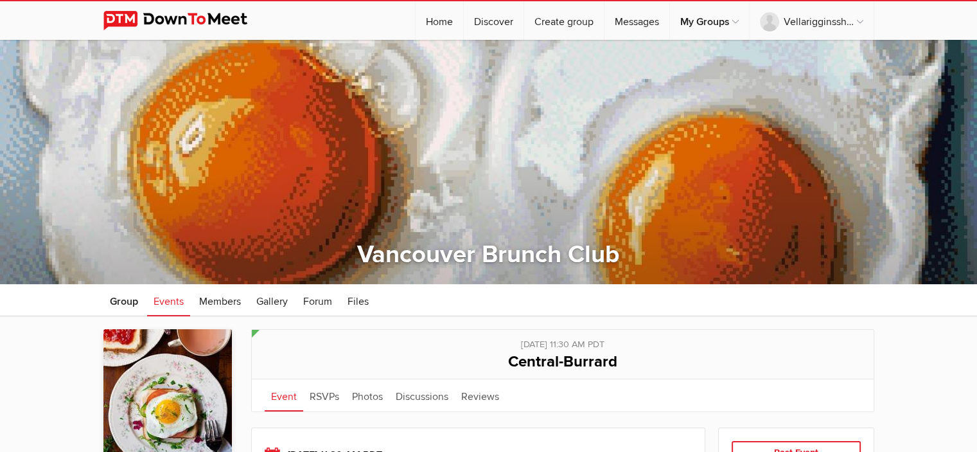
scroll to position [0, 0]
